Goal: Use online tool/utility

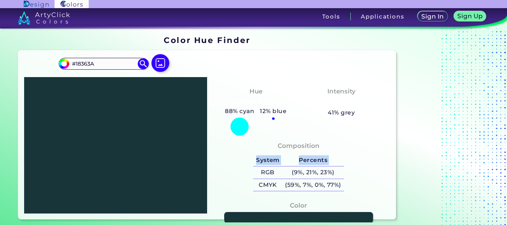
drag, startPoint x: 261, startPoint y: 173, endPoint x: 344, endPoint y: 185, distance: 84.4
click at [344, 185] on div "System Percents RGB (9%, 21%, 23%) CMYK (59%, 7%, 0%, 77%)" at bounding box center [298, 172] width 96 height 43
copy table "System Percents"
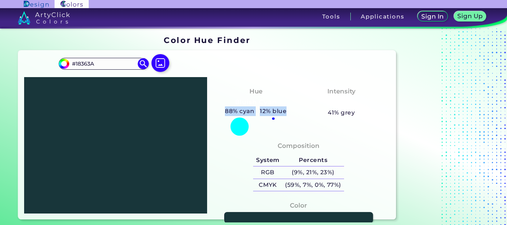
drag, startPoint x: 226, startPoint y: 113, endPoint x: 291, endPoint y: 111, distance: 65.0
click at [291, 111] on div "Hue Bluish Cyan 88% cyan 12% blue" at bounding box center [256, 111] width 86 height 56
copy div "88% cyan 12% blue"
drag, startPoint x: 91, startPoint y: 63, endPoint x: 75, endPoint y: 62, distance: 16.0
click at [75, 62] on input "#18363A" at bounding box center [103, 64] width 69 height 10
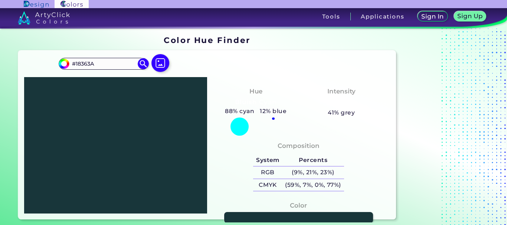
paste input "C7B3A8"
type input "#C7B3A8"
click at [140, 66] on img at bounding box center [143, 63] width 13 height 13
type input "#c7b3a8"
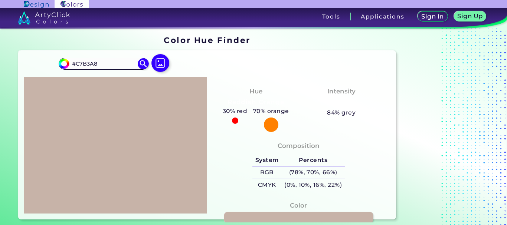
click at [152, 160] on div at bounding box center [115, 145] width 183 height 137
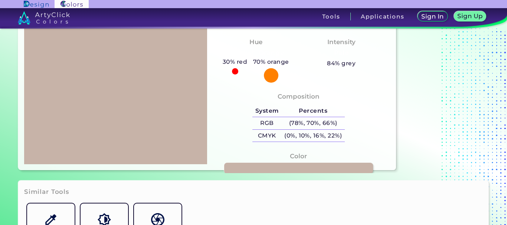
scroll to position [37, 0]
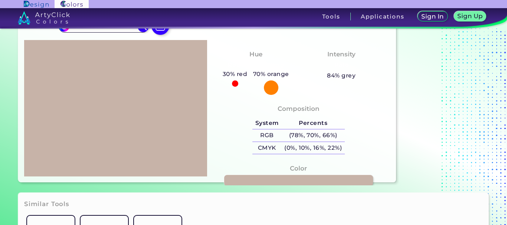
click at [222, 75] on h5 "30% red" at bounding box center [235, 74] width 30 height 10
drag, startPoint x: 223, startPoint y: 73, endPoint x: 296, endPoint y: 70, distance: 73.2
click at [296, 70] on div "[PERSON_NAME] Orange 30% red 70% orange" at bounding box center [256, 72] width 86 height 52
copy div "30% red 70% orange"
drag, startPoint x: 261, startPoint y: 135, endPoint x: 352, endPoint y: 145, distance: 92.3
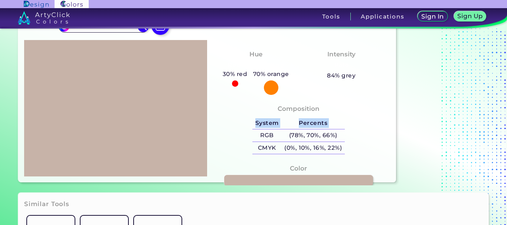
click at [352, 145] on div "Composition System Percents RGB (78%, 70%, 66%) CMYK (0%, 10%, 16%, 22%)" at bounding box center [298, 131] width 171 height 60
copy table "System Percents"
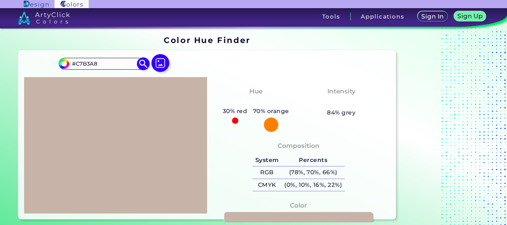
drag, startPoint x: 103, startPoint y: 67, endPoint x: 69, endPoint y: 60, distance: 34.1
click at [69, 60] on input "#C7B3A8" at bounding box center [103, 64] width 69 height 10
click at [140, 61] on img at bounding box center [143, 63] width 13 height 13
